Goal: Task Accomplishment & Management: Use online tool/utility

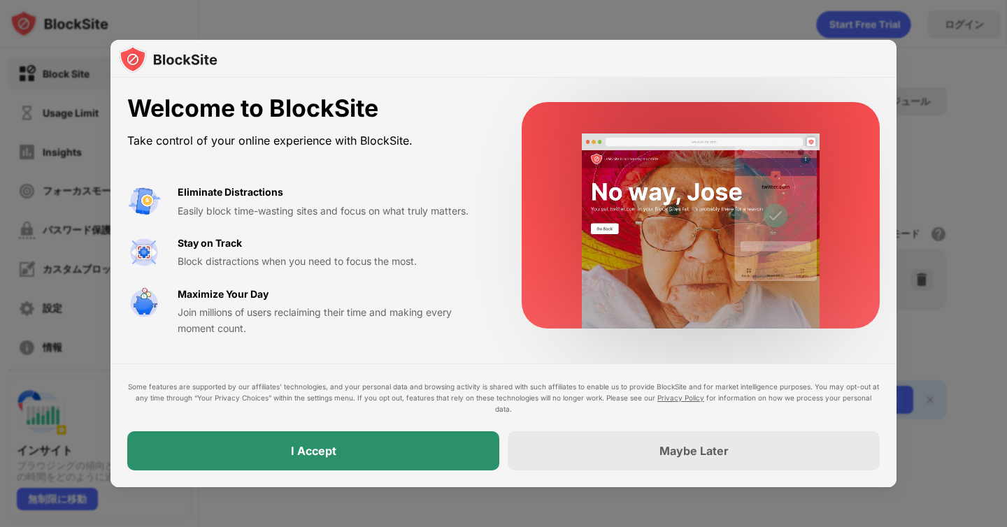
click at [329, 457] on div "I Accept" at bounding box center [313, 451] width 45 height 14
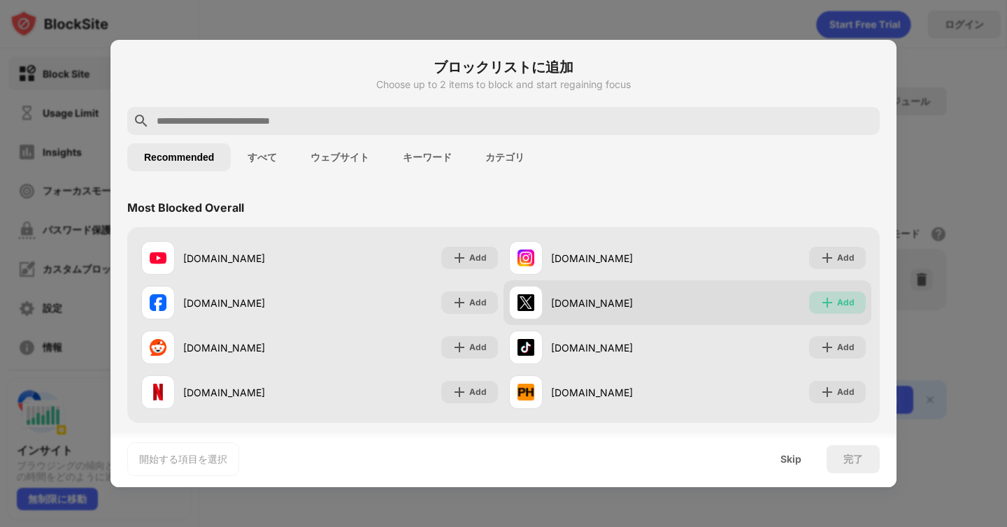
click at [849, 298] on div "Add" at bounding box center [845, 303] width 17 height 14
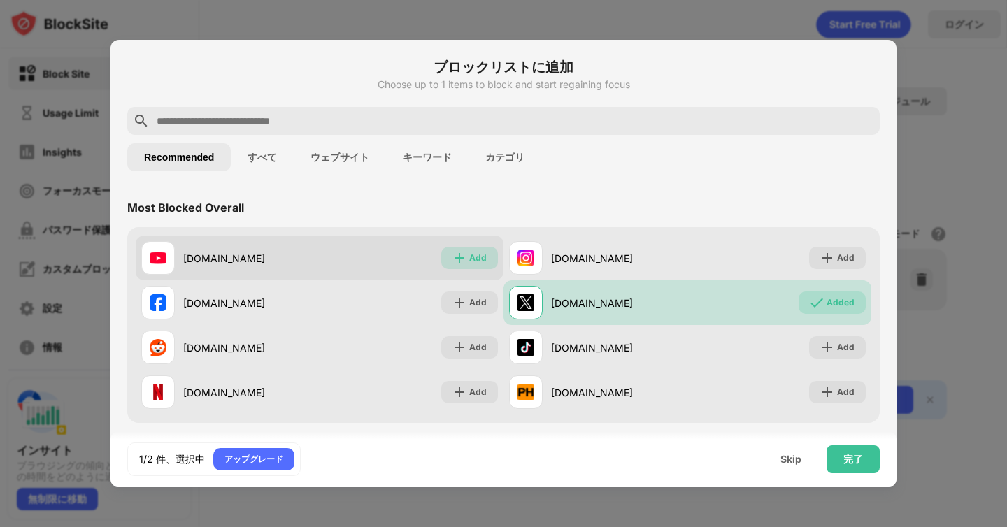
click at [453, 261] on img at bounding box center [459, 258] width 14 height 14
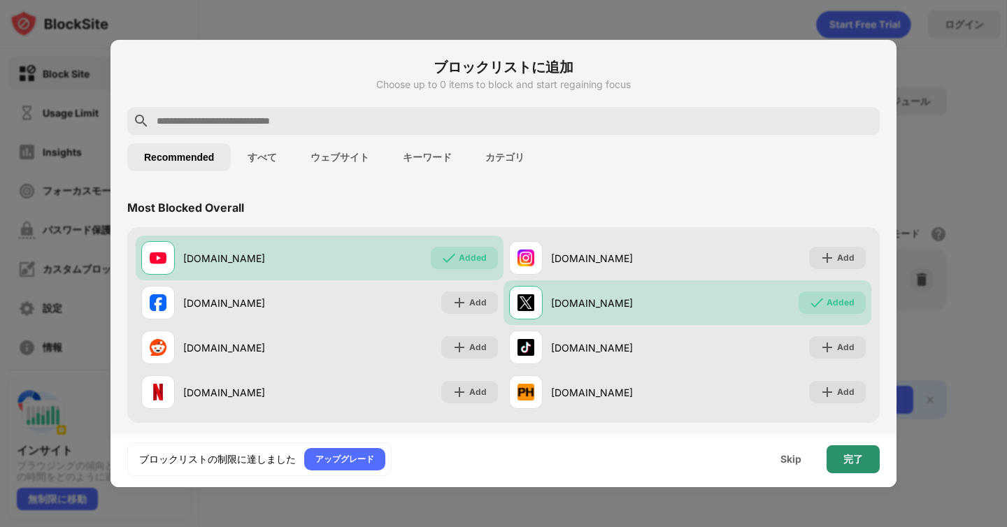
click at [854, 459] on div "完了" at bounding box center [853, 459] width 20 height 11
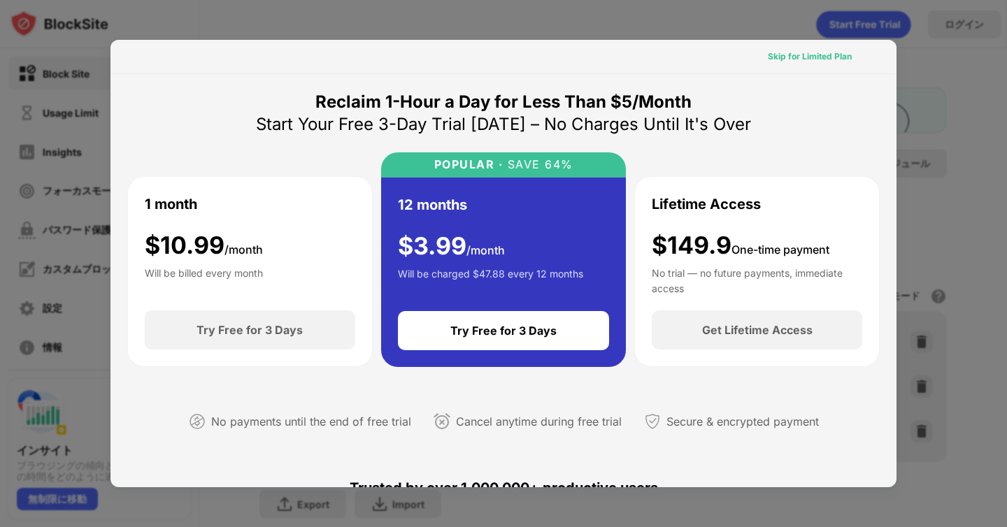
click at [810, 62] on div "Skip for Limited Plan" at bounding box center [810, 57] width 84 height 14
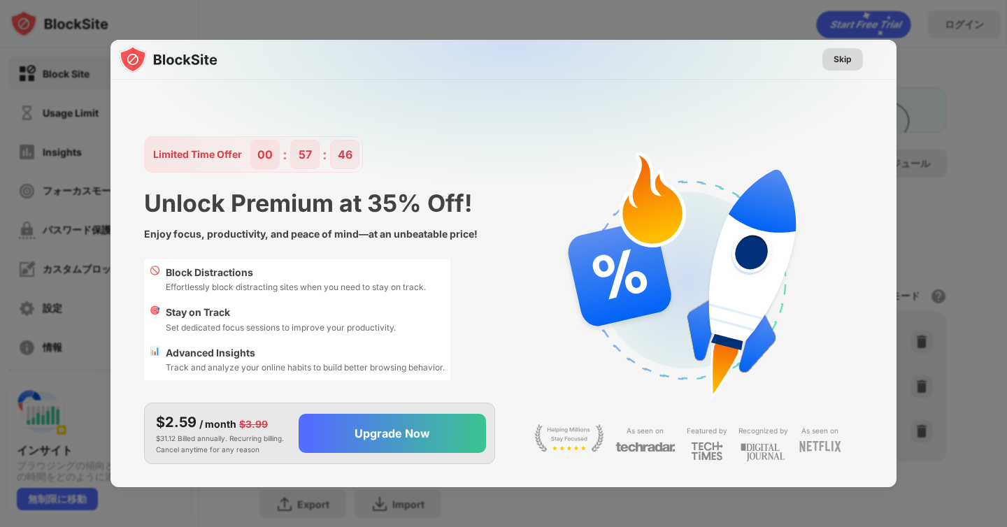
click at [839, 55] on div "Skip" at bounding box center [842, 59] width 18 height 14
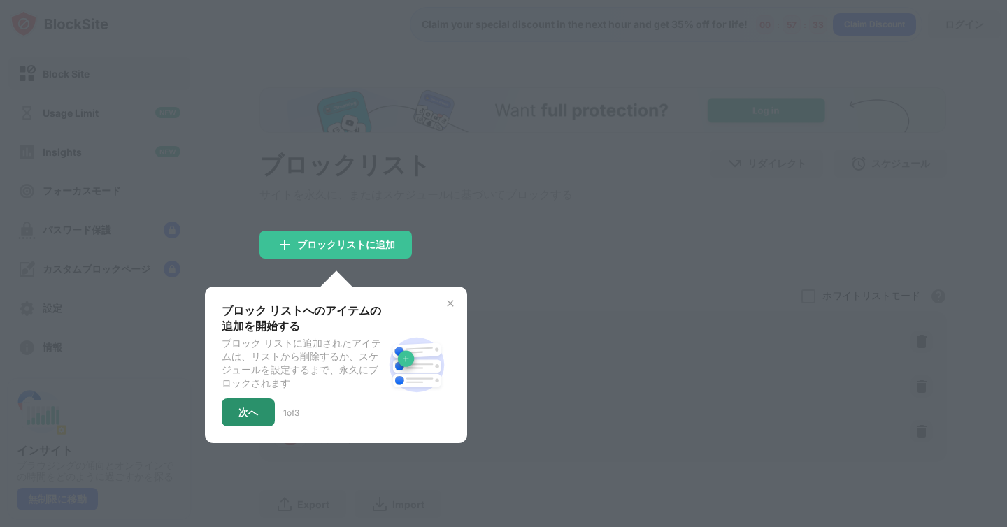
click at [266, 418] on div "次へ" at bounding box center [248, 412] width 53 height 28
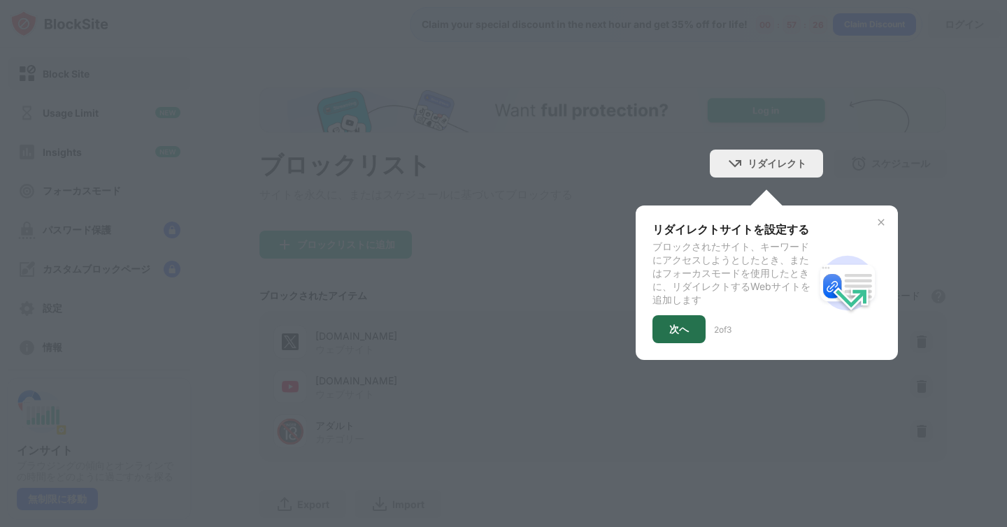
click at [702, 331] on div "次へ" at bounding box center [678, 329] width 53 height 28
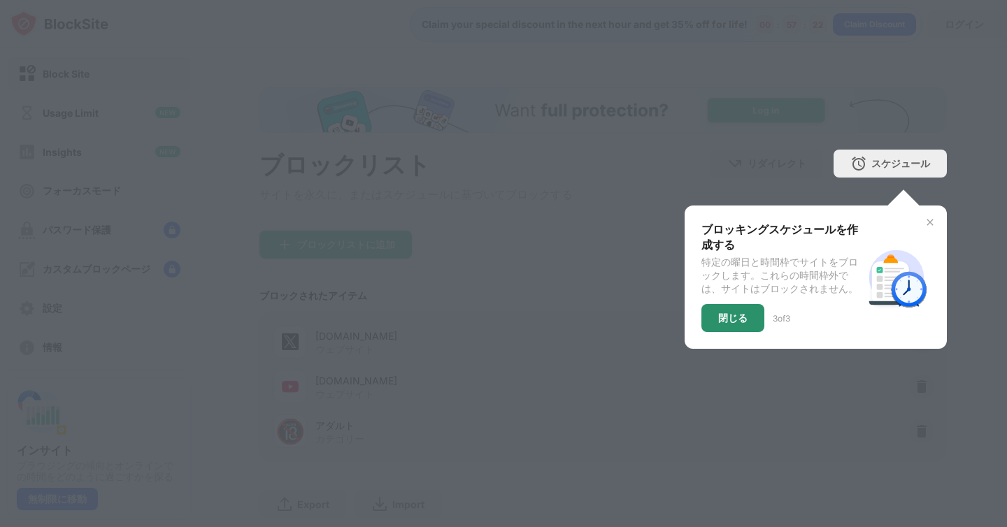
click at [746, 319] on div "閉じる" at bounding box center [732, 318] width 29 height 11
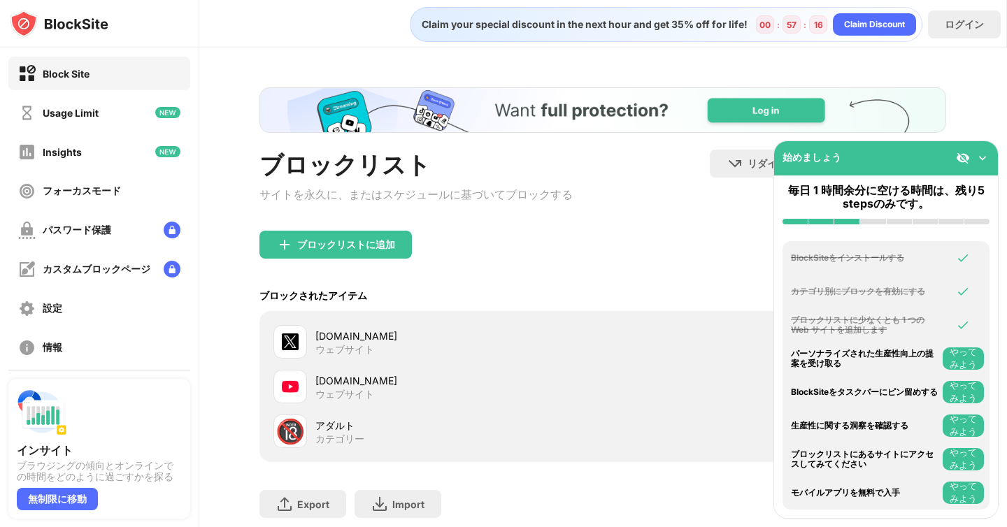
click at [691, 259] on div "ブロックリストに追加" at bounding box center [602, 256] width 687 height 50
click at [986, 157] on img at bounding box center [982, 158] width 14 height 14
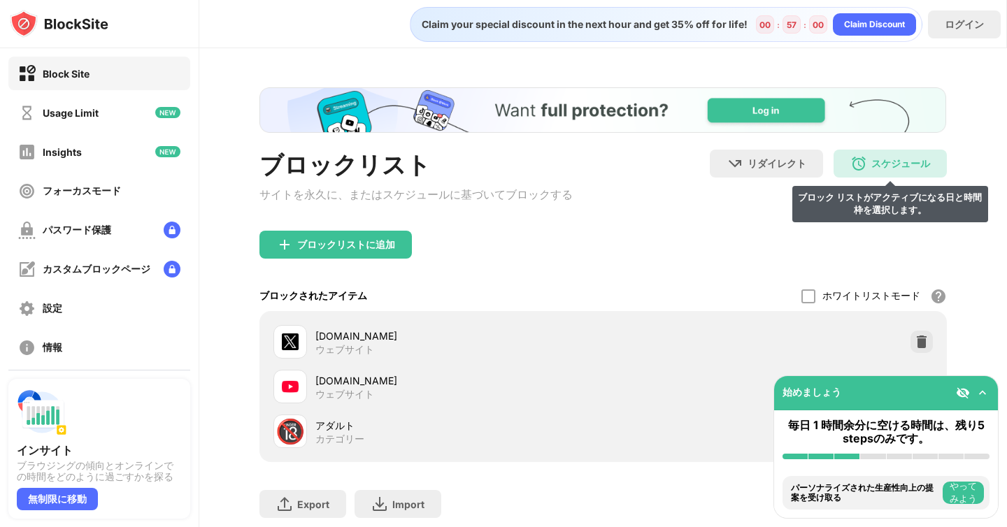
click at [867, 168] on img at bounding box center [858, 163] width 17 height 17
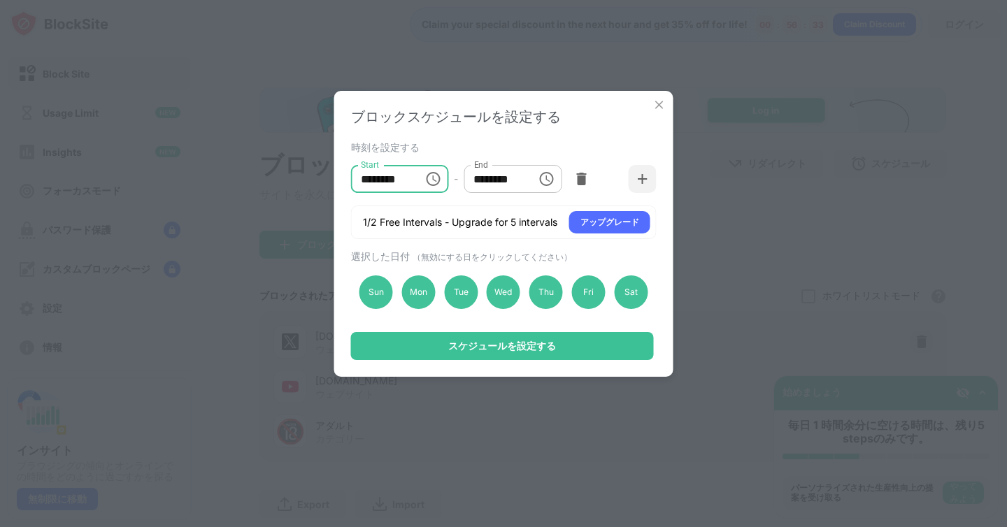
click at [403, 179] on input "********" at bounding box center [382, 179] width 63 height 28
click at [438, 152] on div "時刻を設定する" at bounding box center [502, 146] width 302 height 11
click at [656, 110] on img at bounding box center [659, 105] width 14 height 14
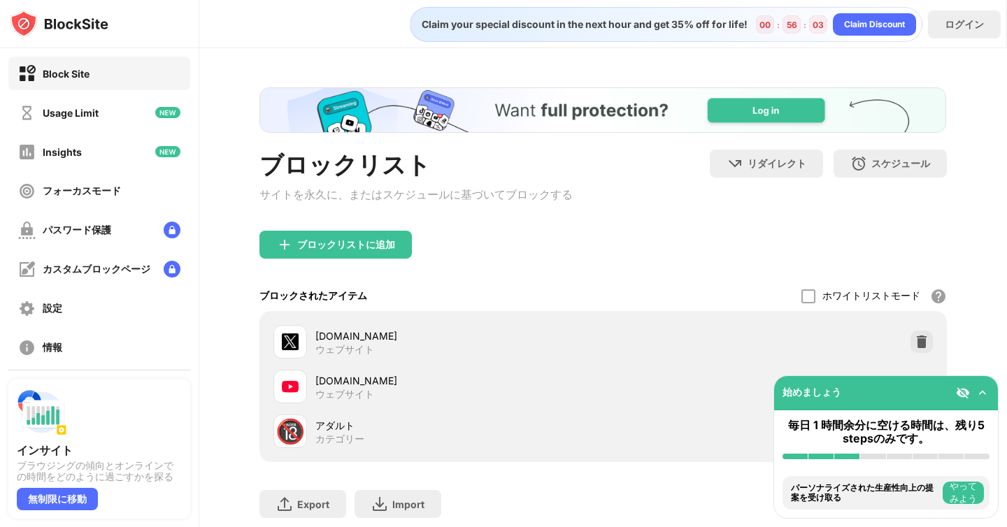
click at [985, 395] on img at bounding box center [982, 393] width 14 height 14
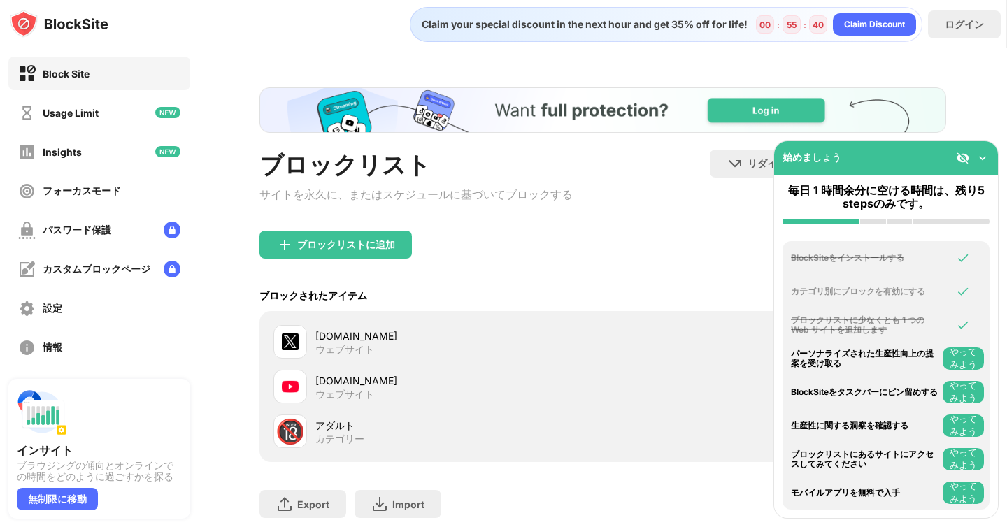
click at [731, 371] on div "[DOMAIN_NAME] ウェブサイト" at bounding box center [603, 386] width 670 height 45
click at [990, 159] on div "始めましょう" at bounding box center [886, 158] width 224 height 34
click at [986, 157] on img at bounding box center [982, 158] width 14 height 14
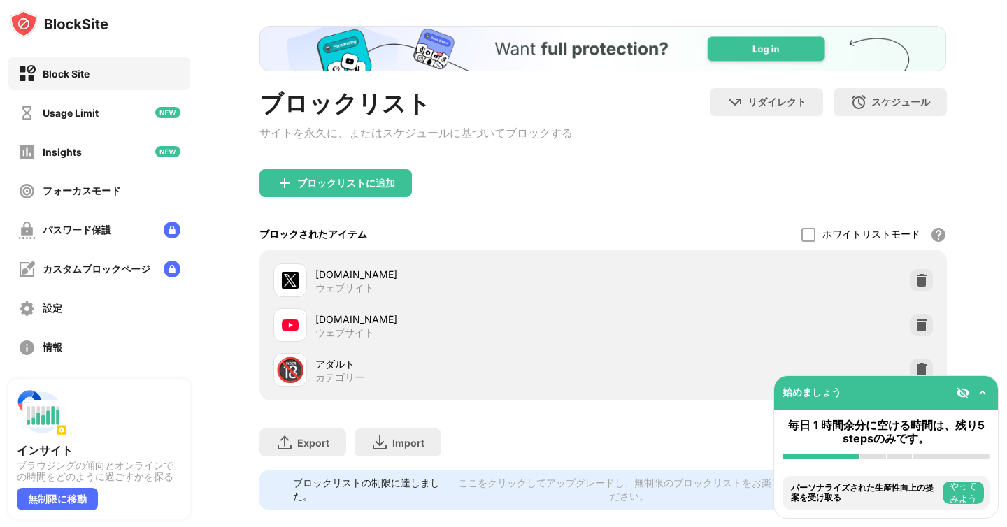
scroll to position [91, 0]
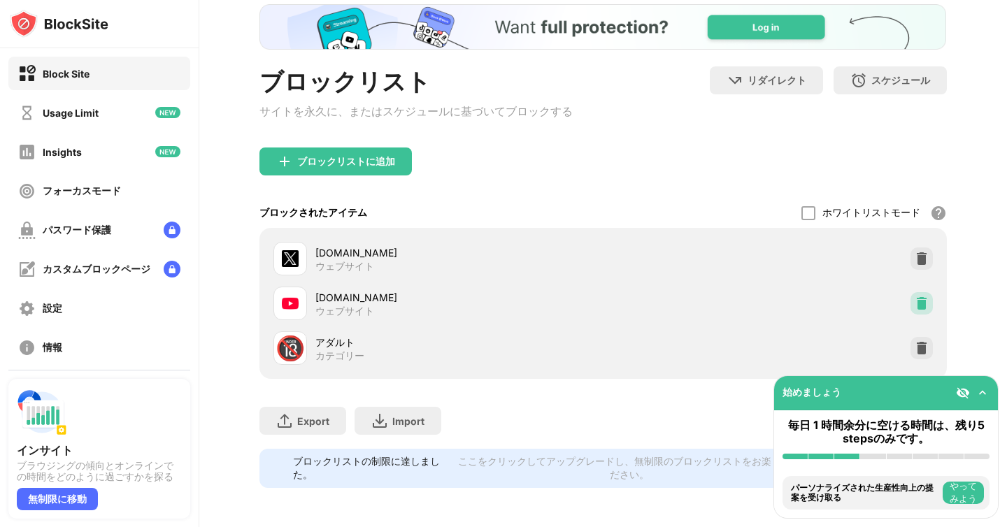
click at [919, 301] on img at bounding box center [921, 303] width 14 height 14
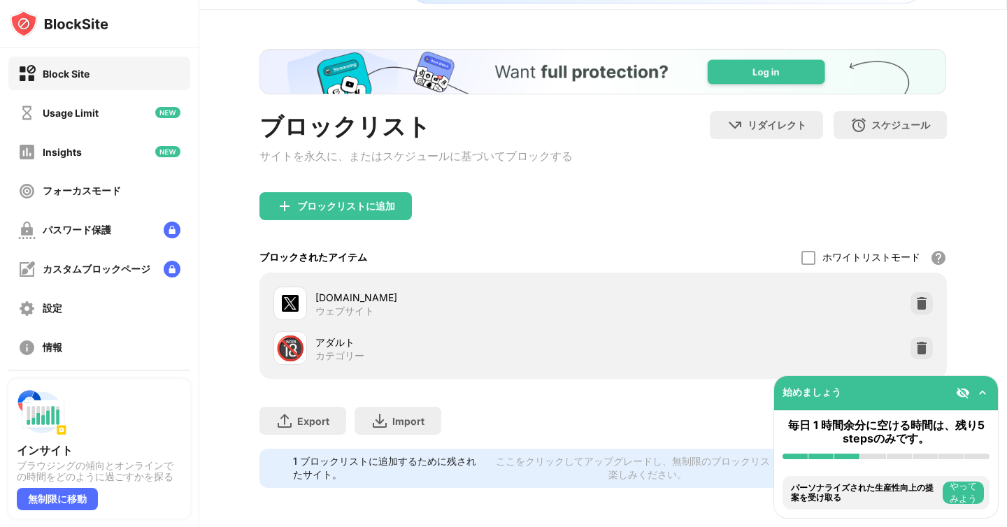
click at [294, 306] on img at bounding box center [290, 303] width 17 height 17
click at [106, 198] on div "フォーカスモード" at bounding box center [69, 190] width 103 height 17
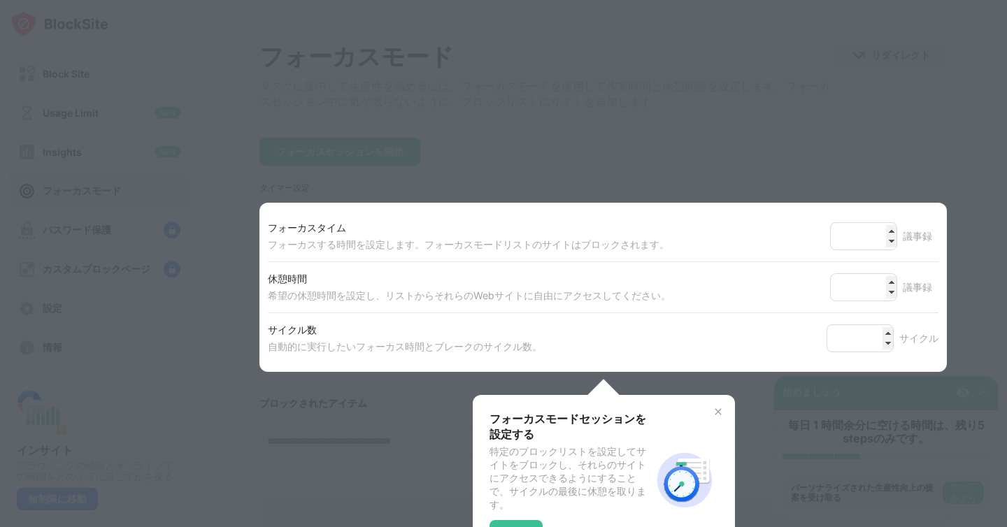
click at [715, 416] on img at bounding box center [717, 411] width 11 height 11
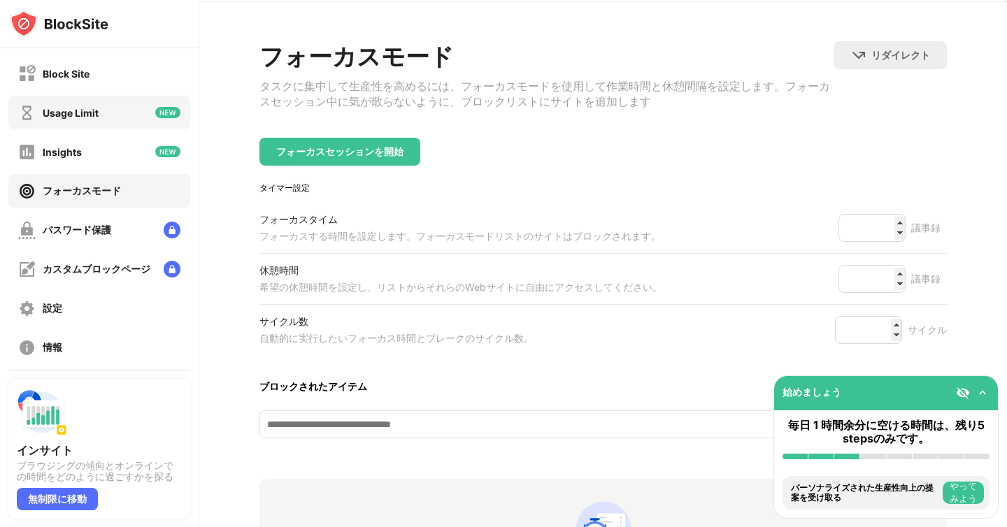
click at [124, 122] on div "Usage Limit" at bounding box center [99, 113] width 182 height 34
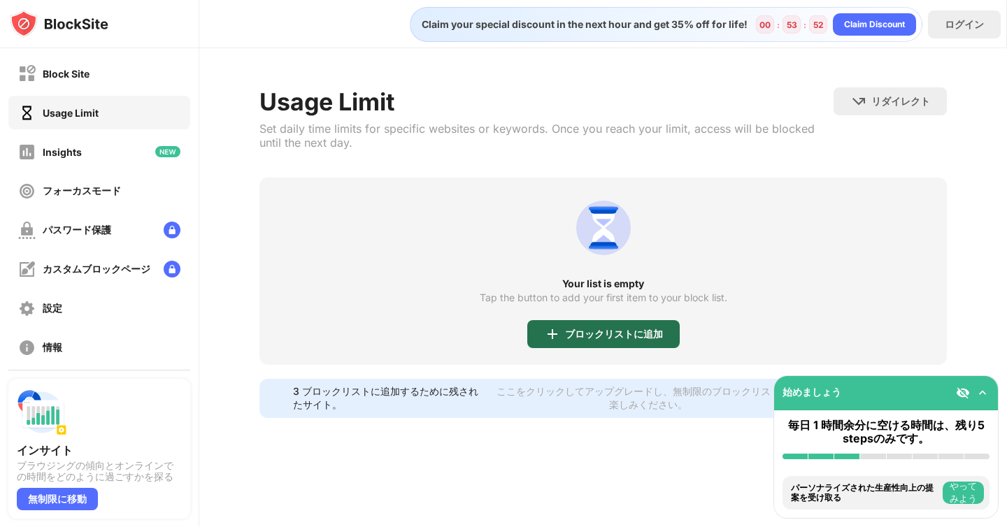
click at [645, 333] on div "ブロックリストに追加" at bounding box center [614, 334] width 98 height 11
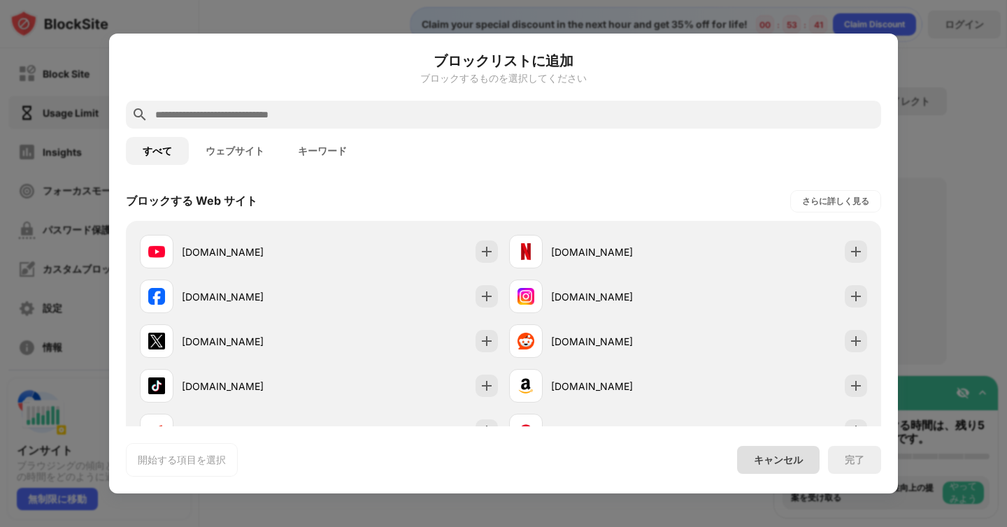
click at [776, 461] on div "キャンセル" at bounding box center [778, 460] width 49 height 13
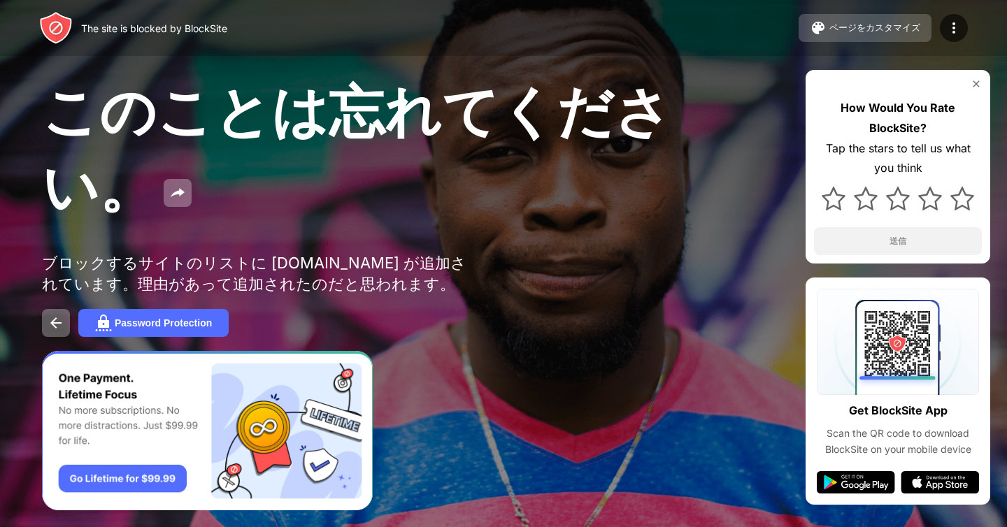
click at [867, 31] on div "ページをカスタマイズ" at bounding box center [874, 28] width 91 height 13
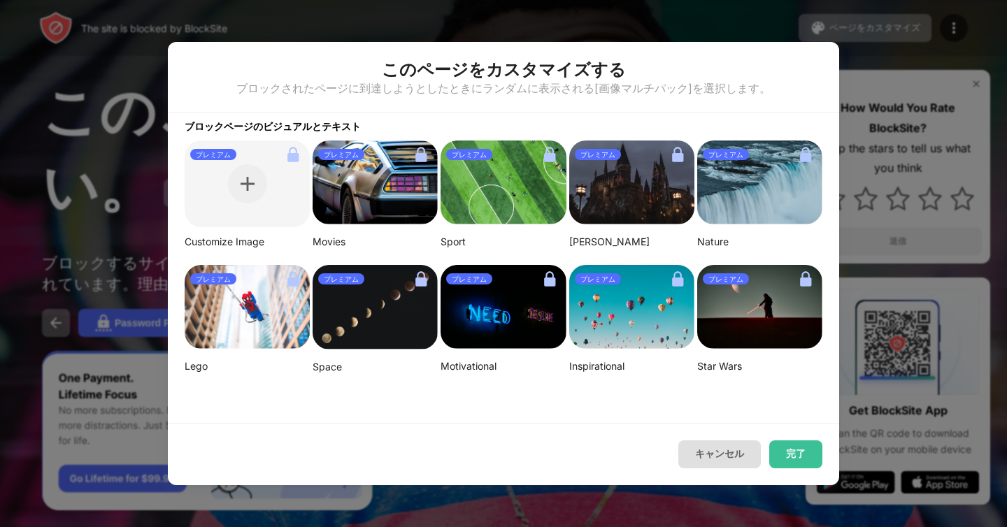
click at [740, 461] on button "キャンセル" at bounding box center [719, 454] width 82 height 28
